Goal: Transaction & Acquisition: Purchase product/service

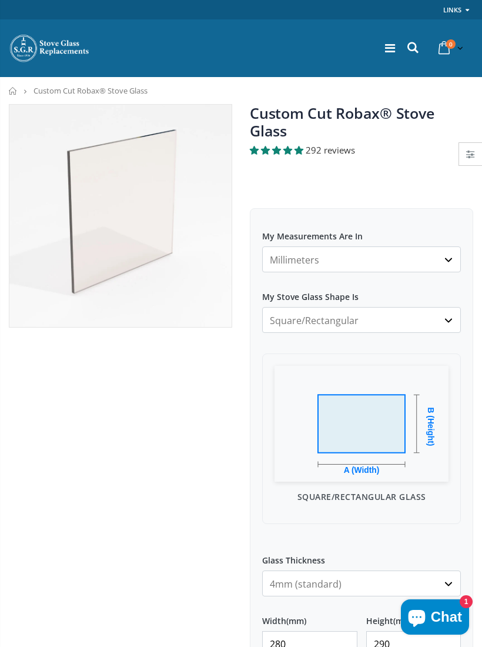
click at [321, 144] on span "292 reviews" at bounding box center [330, 150] width 49 height 12
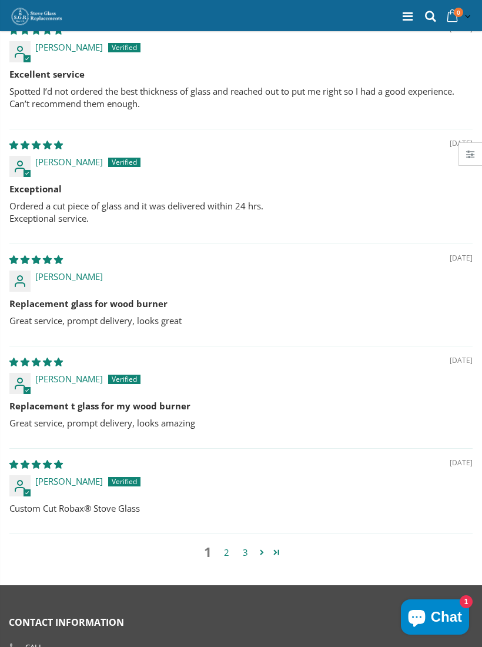
scroll to position [2685, 0]
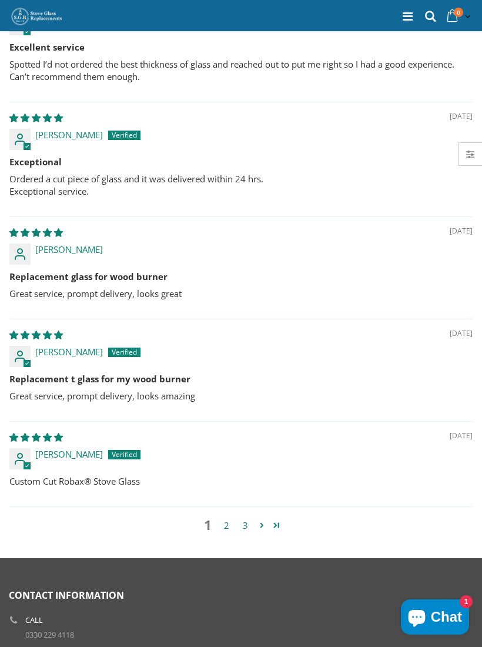
click at [226, 519] on link "2" at bounding box center [226, 526] width 19 height 14
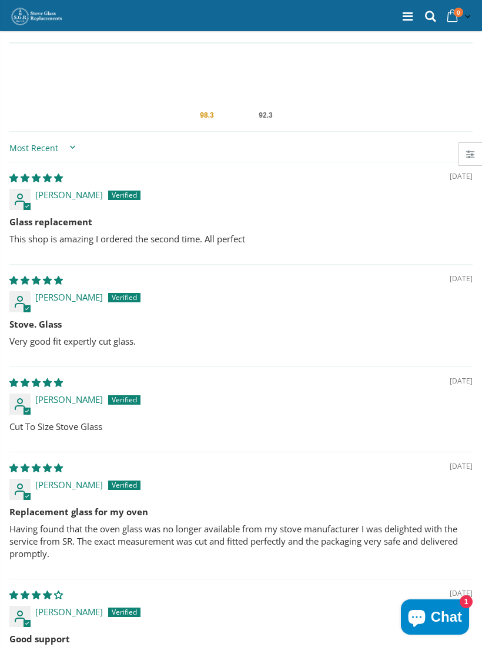
scroll to position [2434, 0]
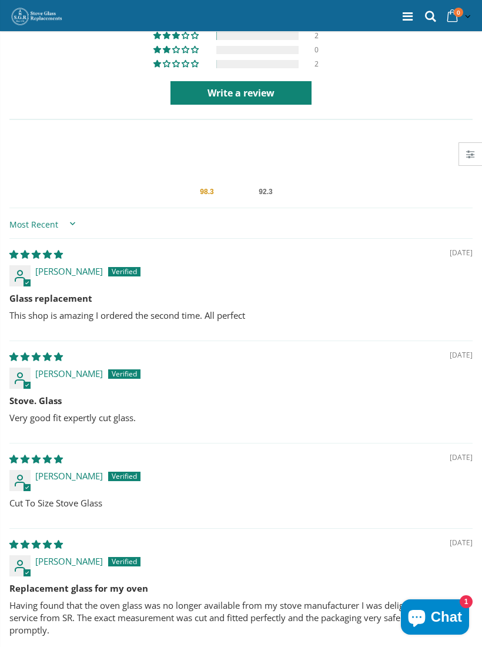
click at [256, 395] on b "Stove. Glass" at bounding box center [241, 401] width 464 height 12
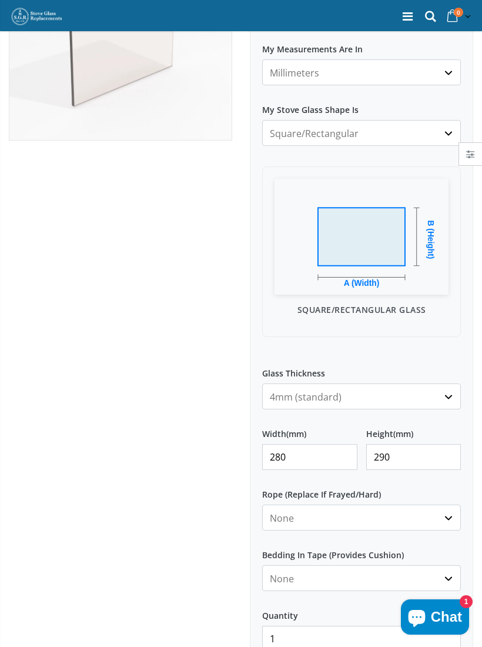
scroll to position [187, 0]
click at [305, 445] on input "280" at bounding box center [309, 458] width 95 height 26
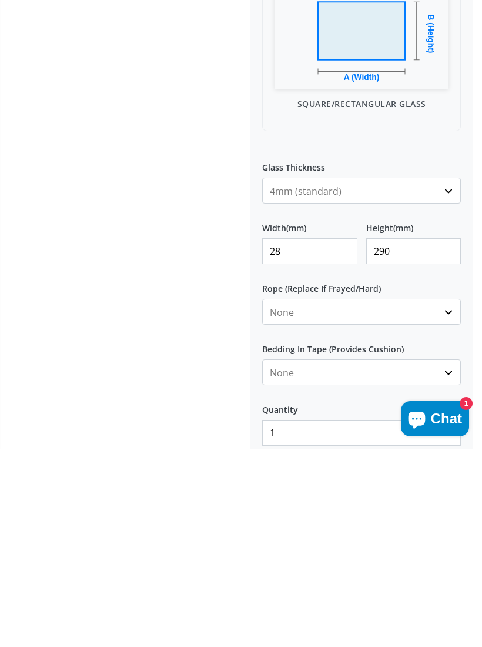
type input "2"
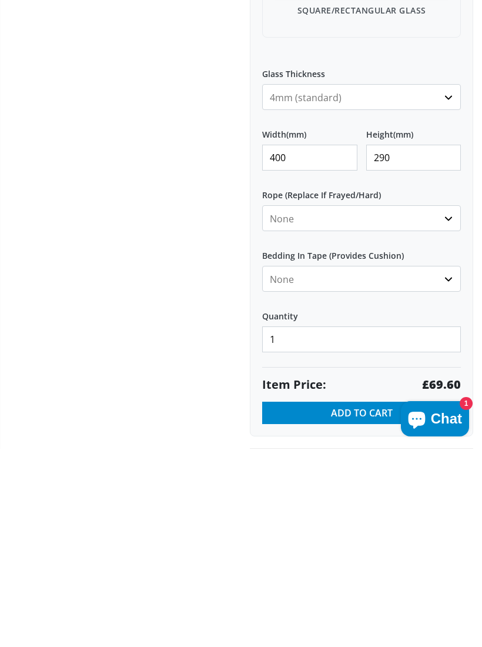
type input "400"
click at [111, 254] on div at bounding box center [120, 231] width 241 height 831
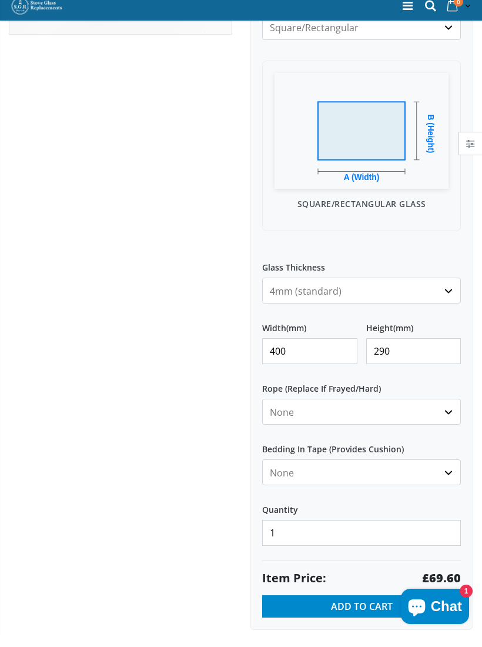
click at [77, 301] on div at bounding box center [120, 237] width 241 height 831
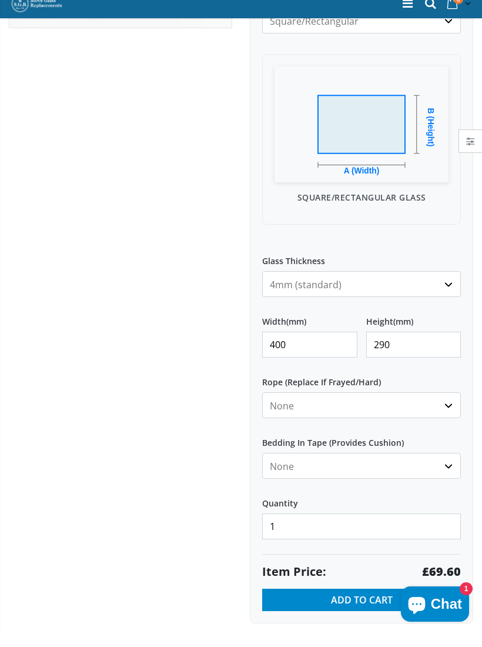
scroll to position [299, 0]
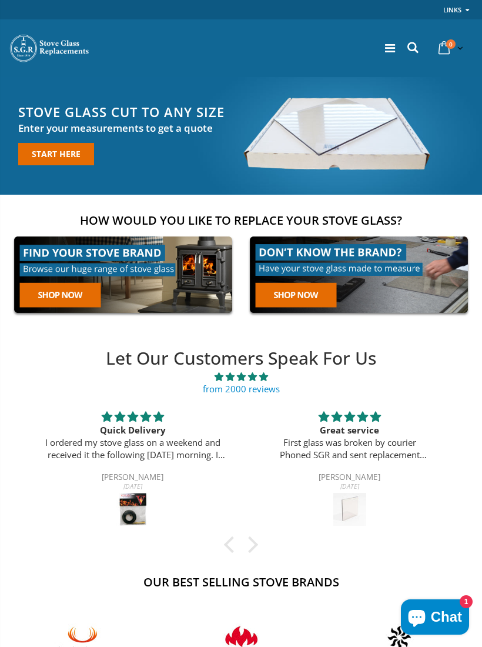
click at [75, 304] on link at bounding box center [123, 274] width 229 height 87
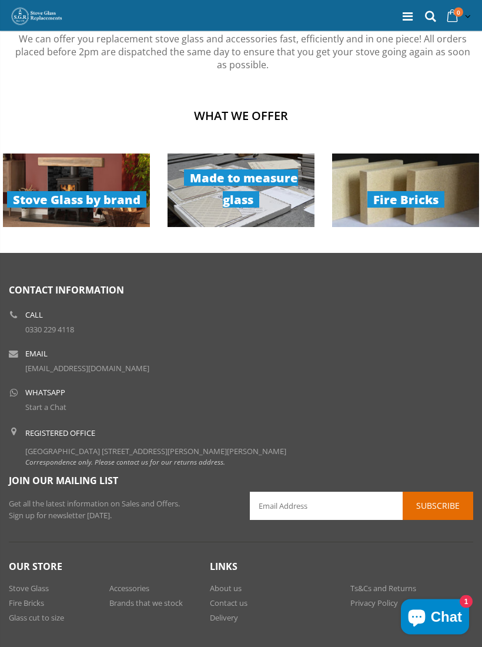
scroll to position [835, 0]
click at [250, 198] on link "Made to measure glass" at bounding box center [241, 191] width 147 height 74
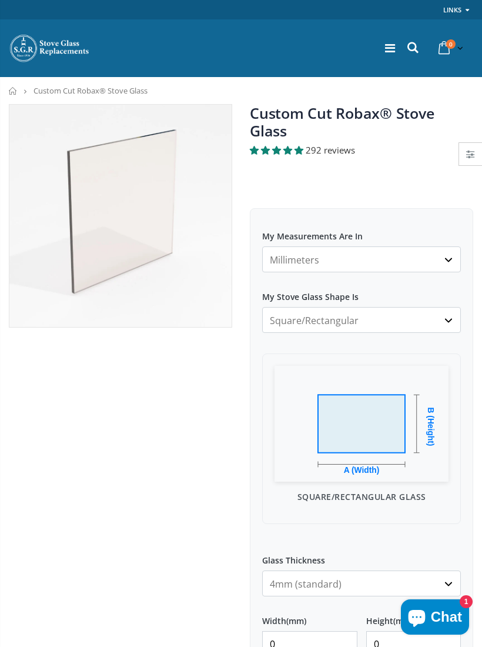
click at [456, 247] on select "Millimeters Centimeters Inches" at bounding box center [361, 260] width 199 height 26
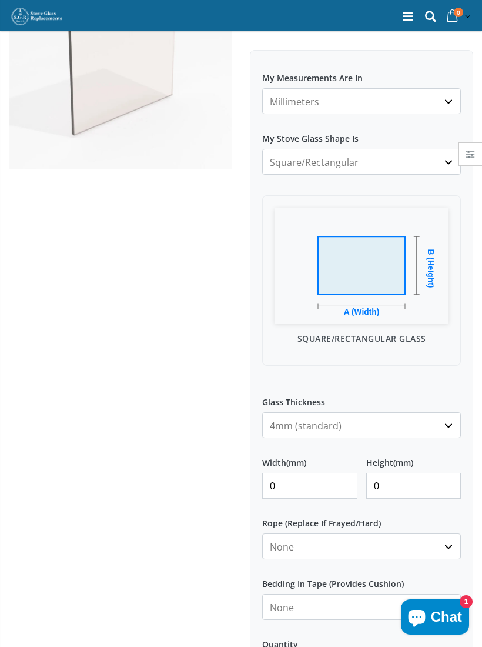
scroll to position [169, 0]
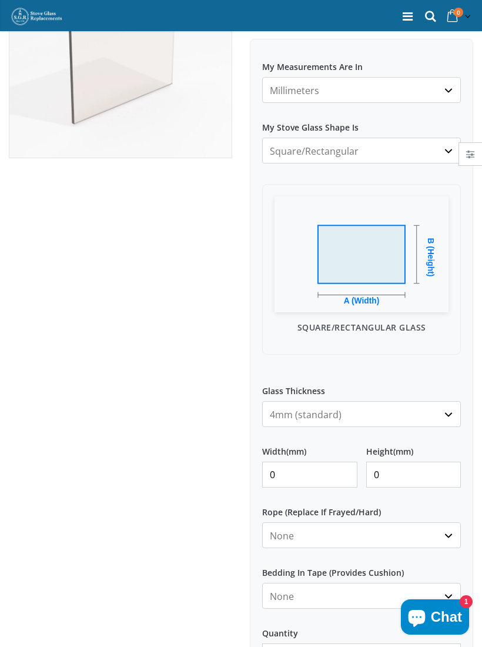
click at [289, 464] on input "0" at bounding box center [309, 475] width 95 height 26
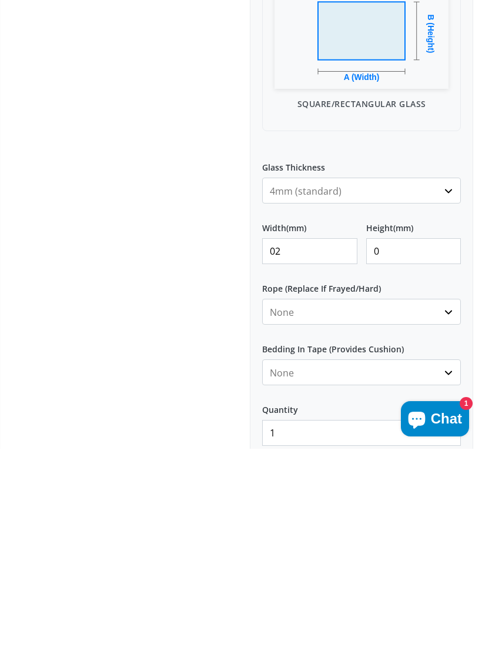
type input "0"
type input "290"
click at [411, 437] on input "0" at bounding box center [414, 450] width 95 height 26
click at [324, 437] on input "290" at bounding box center [309, 450] width 95 height 26
type input "2"
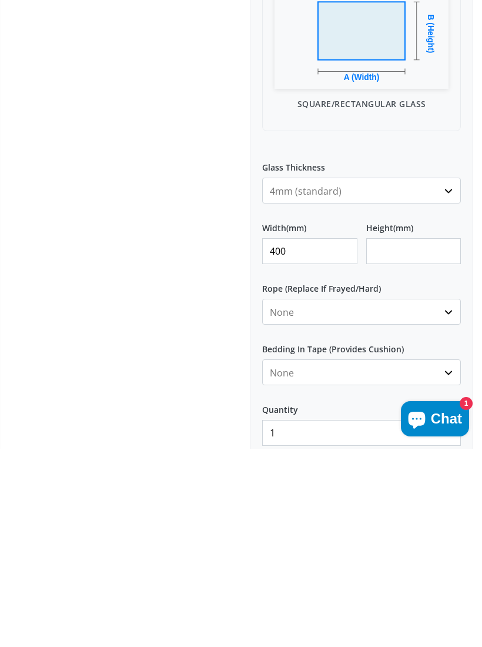
type input "400"
click at [391, 437] on input "Height (mm)" at bounding box center [414, 450] width 95 height 26
type input "290"
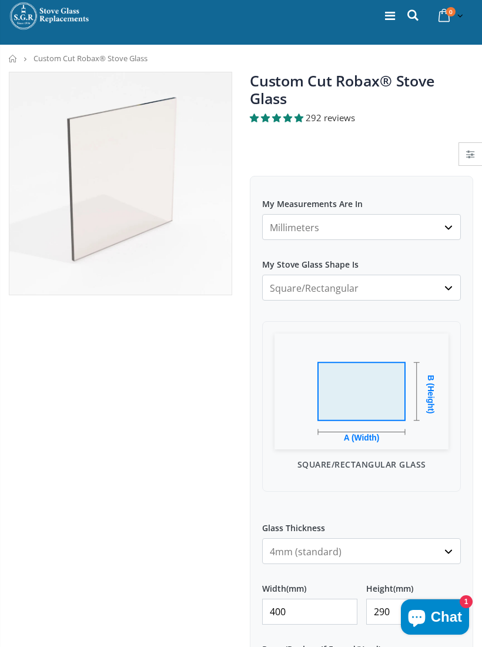
scroll to position [32, 0]
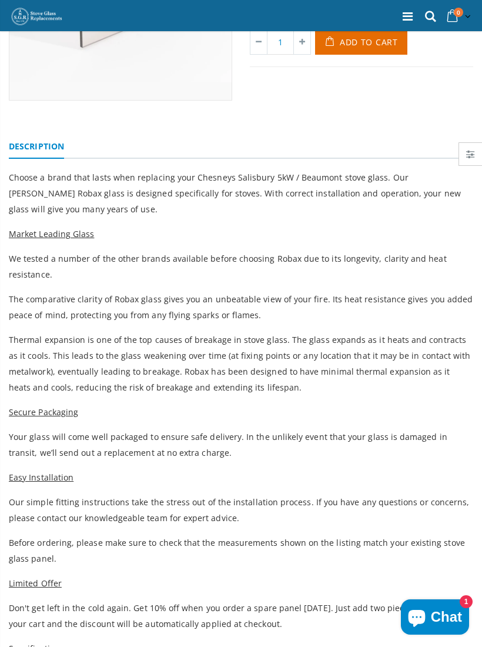
scroll to position [227, 0]
click at [46, 315] on span "The comparative clarity of Robax glass gives you an unbeatable view of your fir…" at bounding box center [241, 307] width 464 height 27
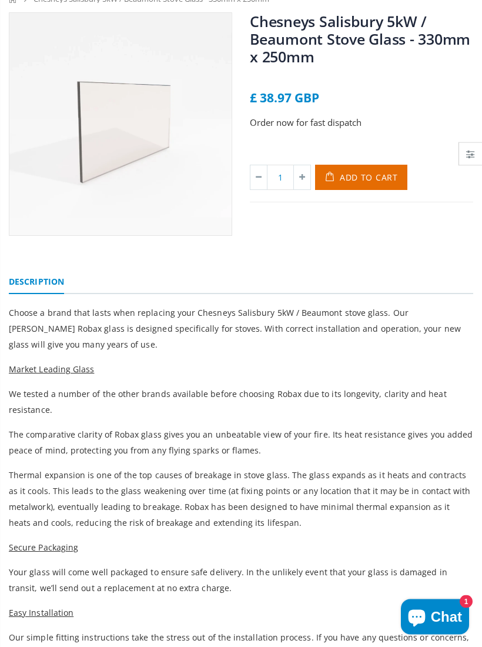
scroll to position [0, 0]
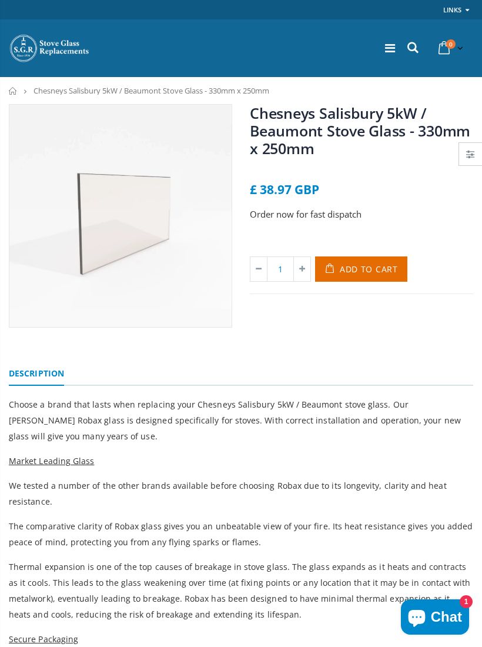
click at [398, 39] on div at bounding box center [390, 48] width 18 height 24
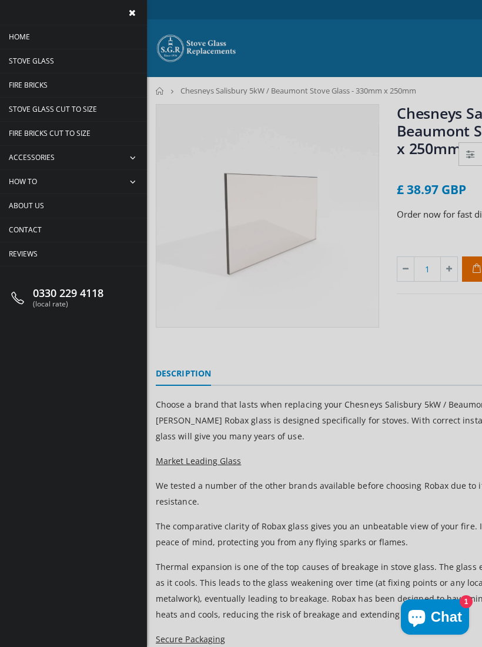
click at [369, 320] on div at bounding box center [241, 323] width 482 height 647
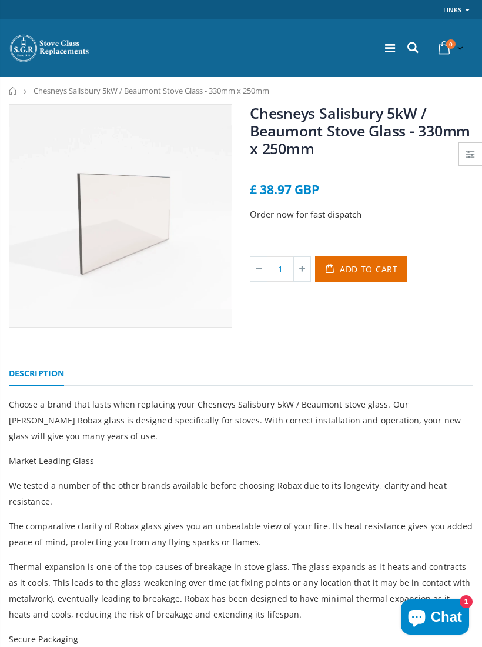
click at [381, 51] on div at bounding box center [390, 48] width 18 height 24
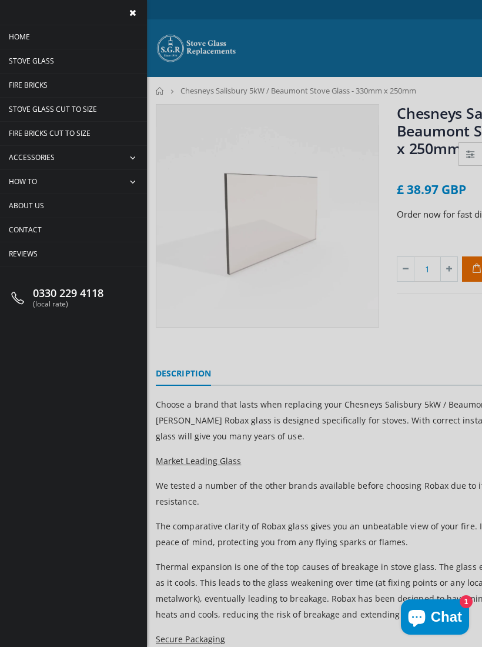
click at [252, 311] on div at bounding box center [241, 323] width 482 height 647
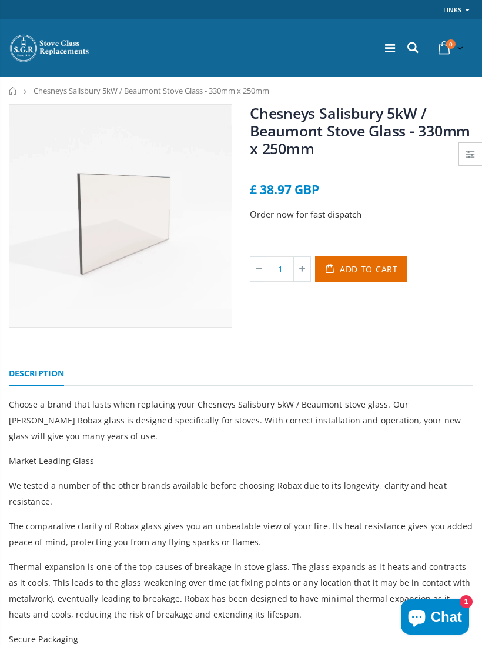
click at [421, 52] on icon at bounding box center [413, 47] width 16 height 15
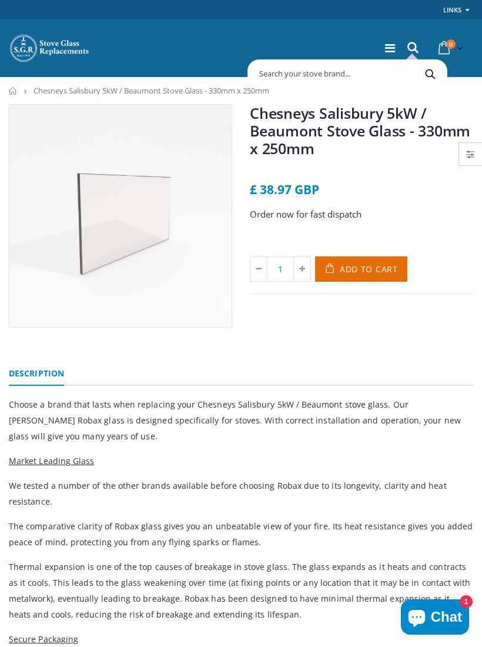
click at [294, 75] on input "text" at bounding box center [396, 73] width 291 height 22
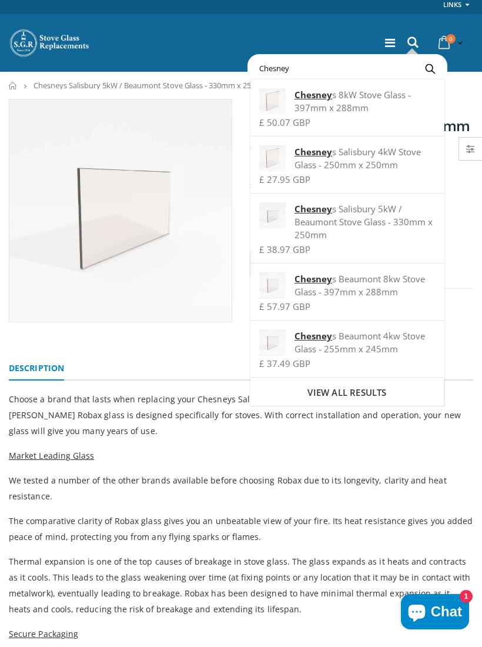
type input "Chesney"
click at [362, 392] on span "View all results" at bounding box center [347, 398] width 79 height 12
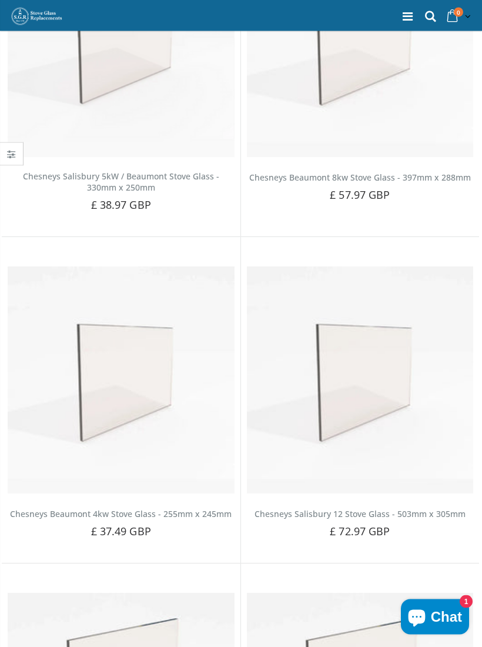
scroll to position [563, 0]
click at [451, 202] on div "Default Title - £ 57.97 GBP Add to Cart" at bounding box center [361, 214] width 286 height 24
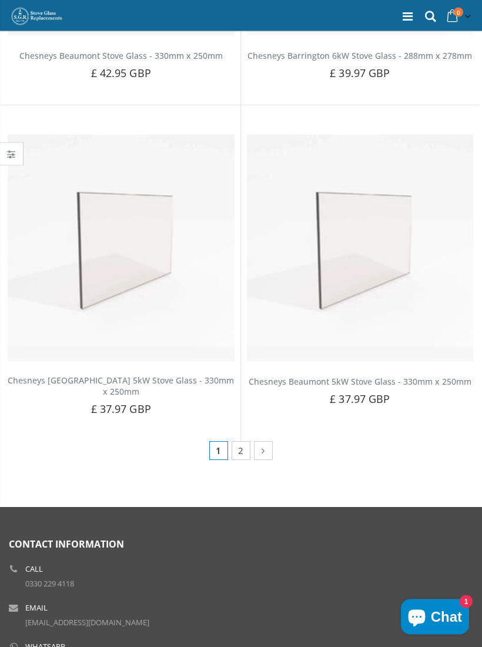
scroll to position [1674, 0]
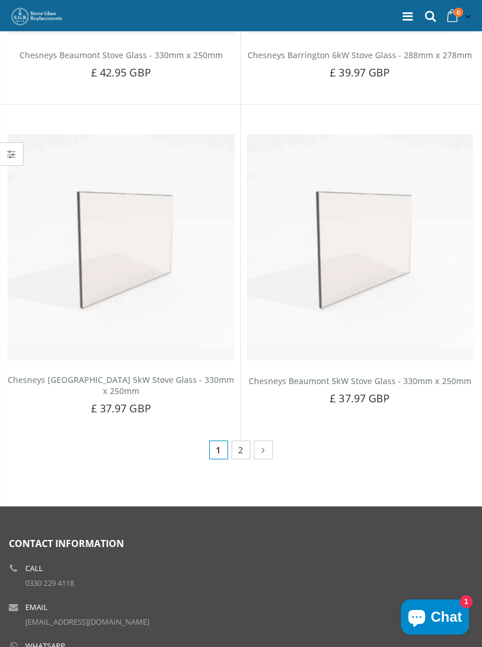
click at [249, 441] on link "2" at bounding box center [241, 450] width 19 height 19
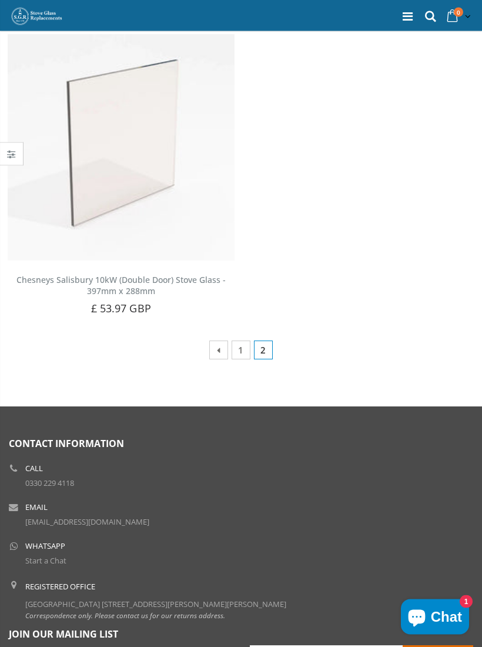
scroll to position [1452, 0]
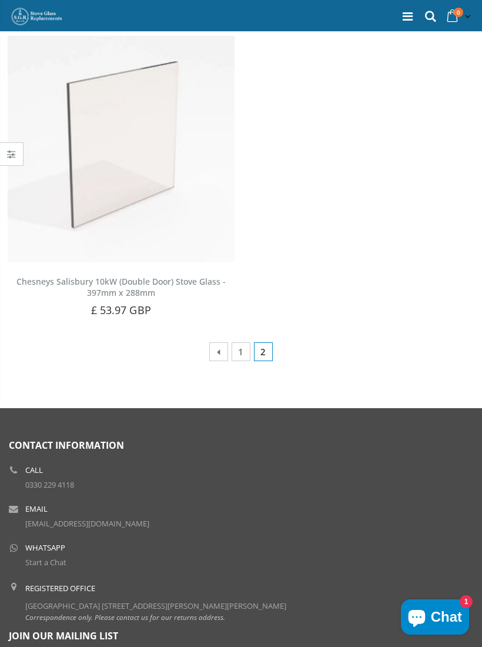
click at [221, 342] on link at bounding box center [218, 351] width 19 height 19
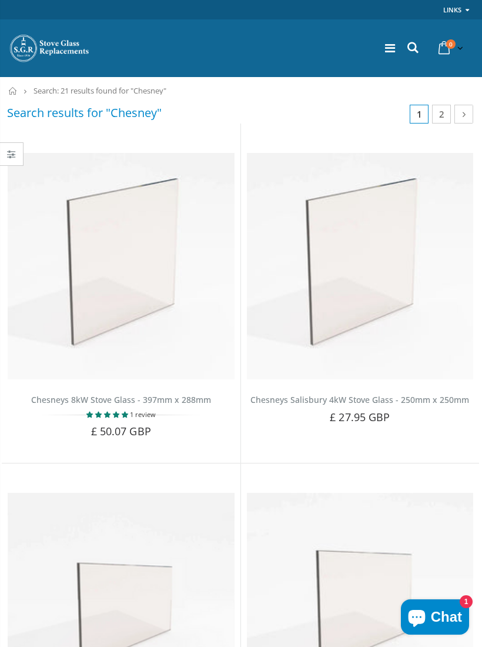
click at [118, 446] on span "Add to Cart" at bounding box center [126, 451] width 49 height 11
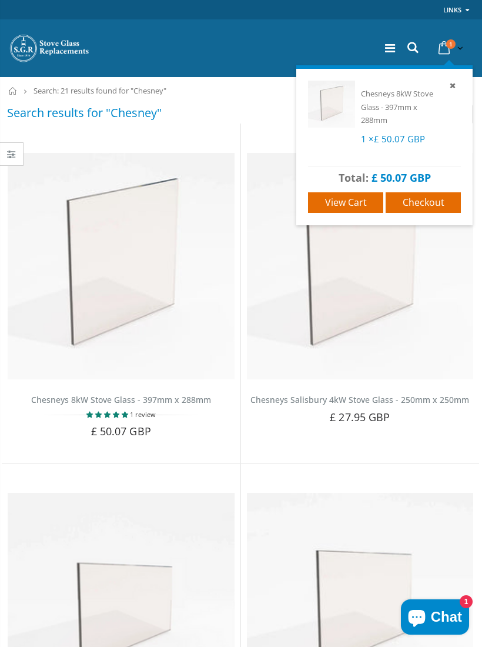
click at [412, 200] on span "Checkout" at bounding box center [424, 202] width 42 height 13
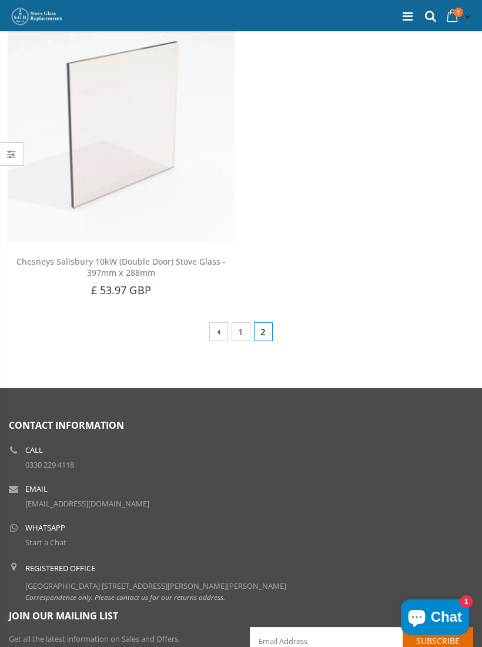
scroll to position [1472, 0]
